Goal: Information Seeking & Learning: Learn about a topic

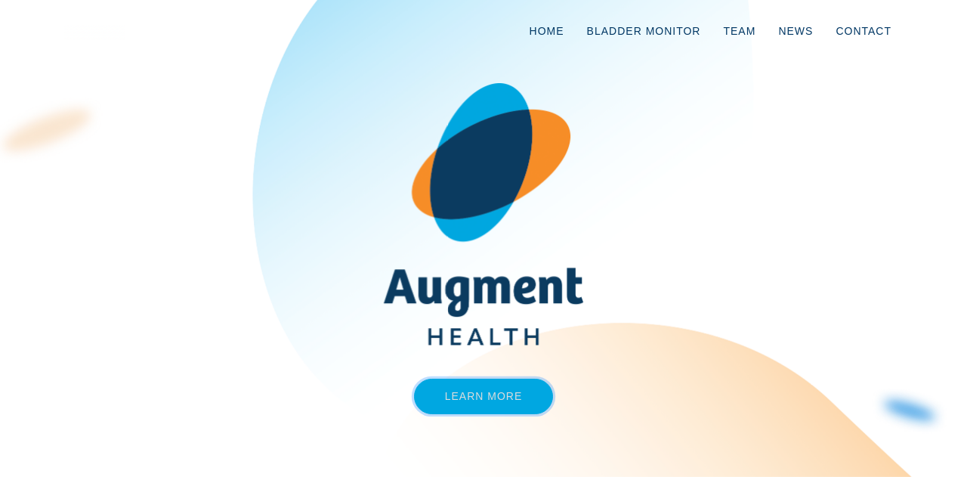
click at [501, 395] on link "Learn More" at bounding box center [484, 395] width 140 height 35
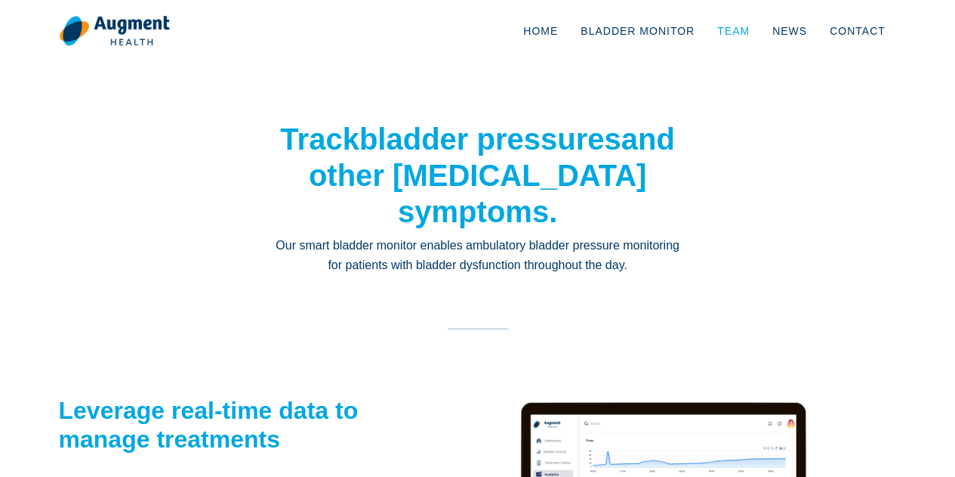
click at [746, 33] on link "Team" at bounding box center [733, 31] width 55 height 50
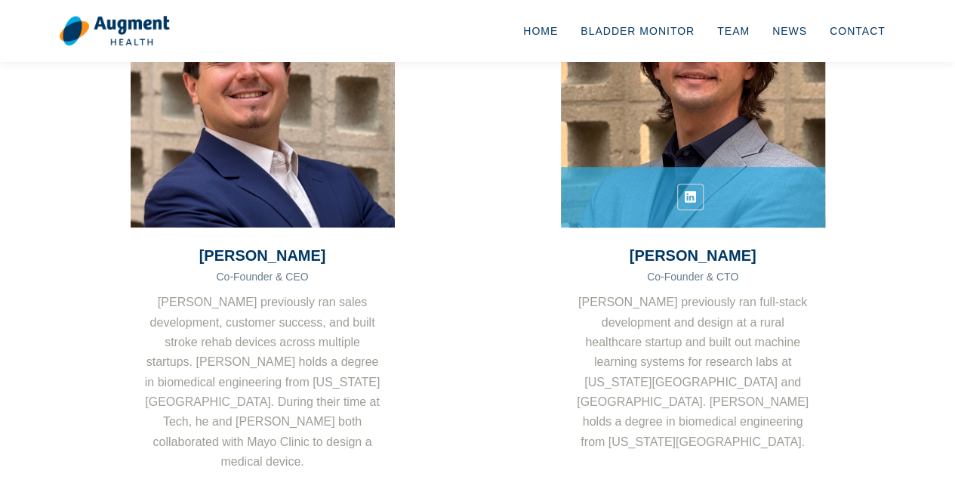
scroll to position [264, 0]
click at [647, 144] on img at bounding box center [693, 95] width 291 height 291
click at [673, 200] on ul at bounding box center [693, 197] width 264 height 26
click at [695, 196] on icon at bounding box center [690, 198] width 11 height 16
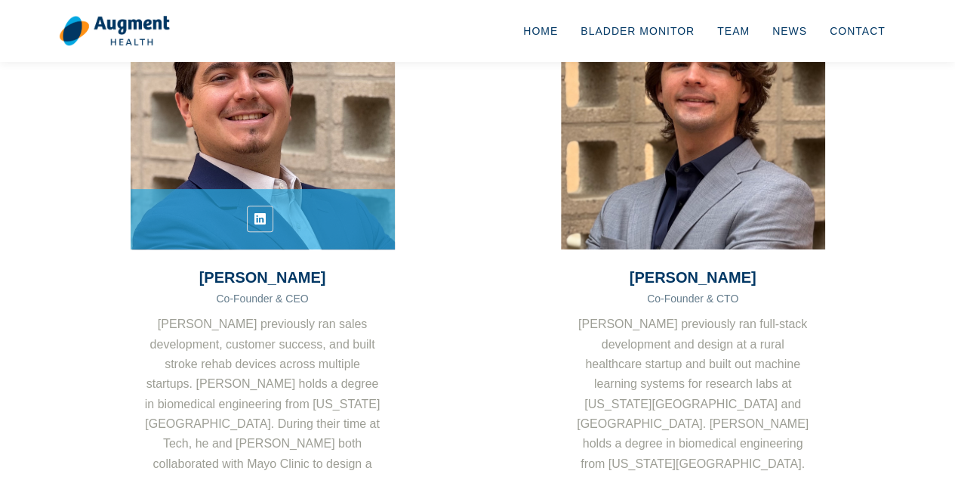
scroll to position [242, 0]
click at [261, 221] on icon at bounding box center [260, 219] width 11 height 16
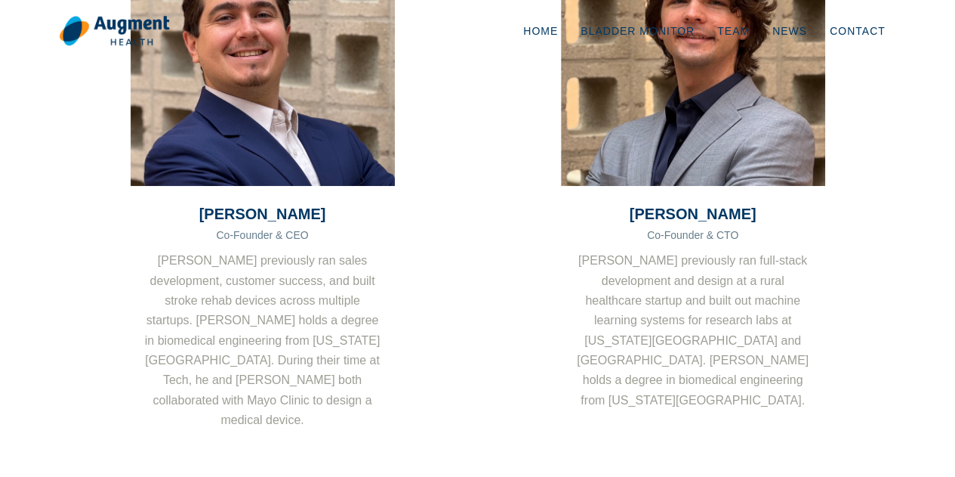
scroll to position [488, 0]
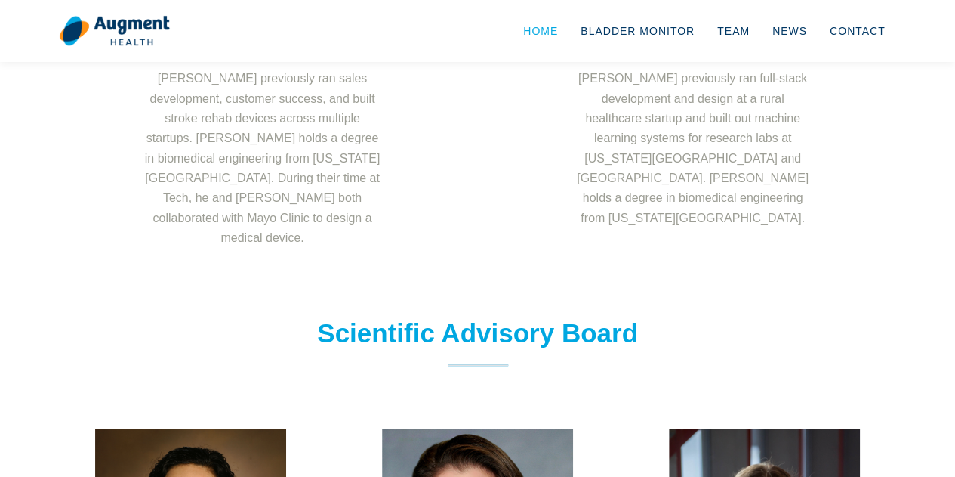
click at [569, 35] on link "Home" at bounding box center [540, 31] width 57 height 50
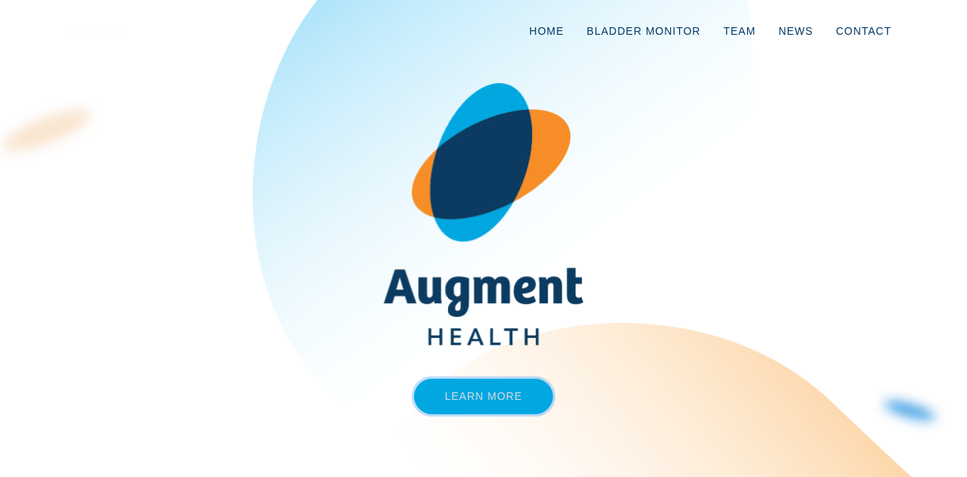
click at [501, 389] on link "Learn More" at bounding box center [484, 395] width 140 height 35
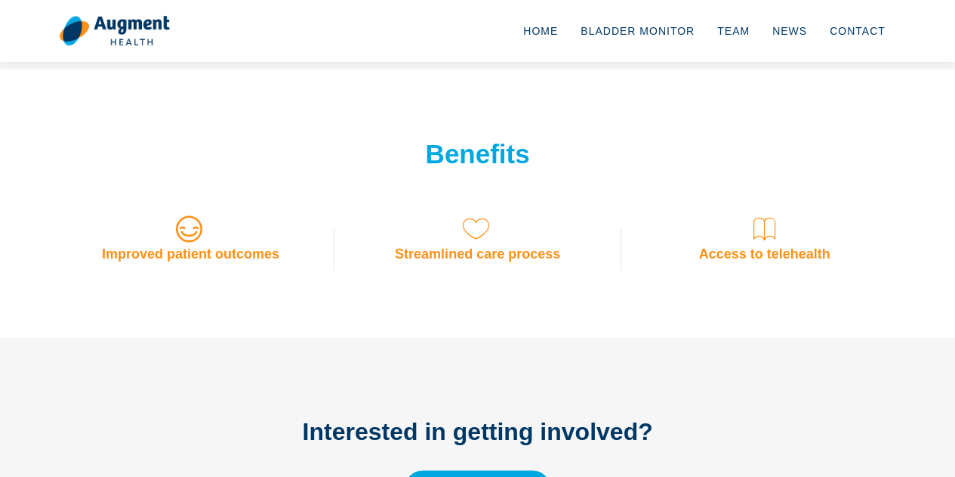
scroll to position [1205, 0]
